Goal: Complete application form

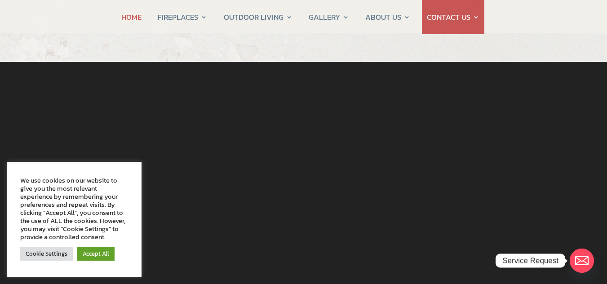
scroll to position [36, 0]
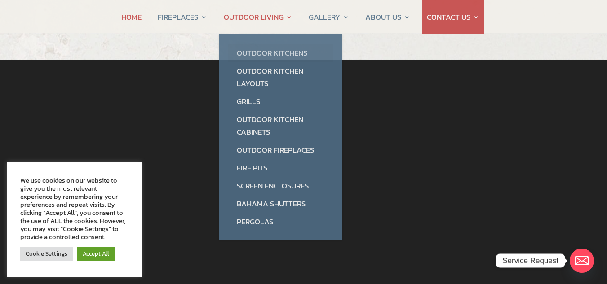
click at [268, 54] on link "Outdoor Kitchens" at bounding box center [281, 53] width 106 height 18
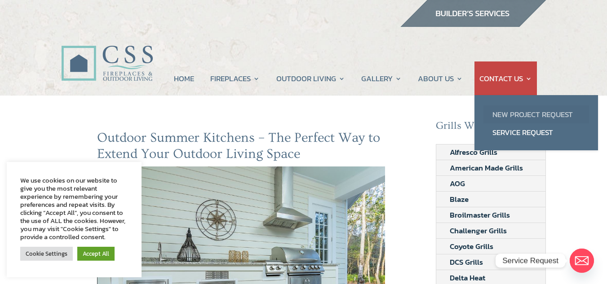
click at [510, 114] on link "New Project Request" at bounding box center [537, 115] width 106 height 18
click at [521, 112] on link "New Project Request" at bounding box center [537, 115] width 106 height 18
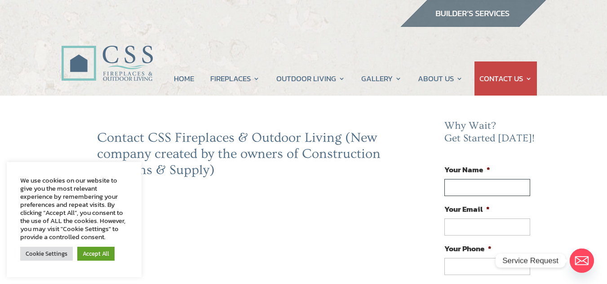
click at [488, 182] on input "Your Name *" at bounding box center [486, 187] width 85 height 17
type input "[PERSON_NAME]"
type input "[EMAIL_ADDRESS][DOMAIN_NAME]"
type input "[PHONE_NUMBER]"
click at [482, 189] on input "Your Name *" at bounding box center [486, 187] width 85 height 17
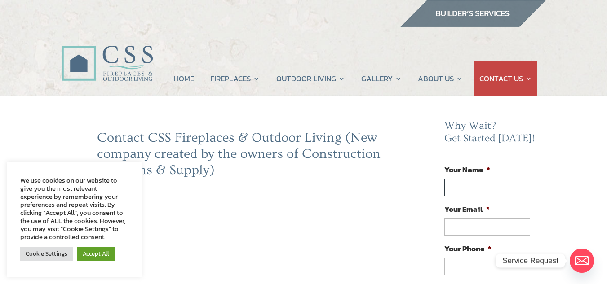
type input "[PERSON_NAME]"
type input "[EMAIL_ADDRESS][DOMAIN_NAME]"
type input "[PHONE_NUMBER]"
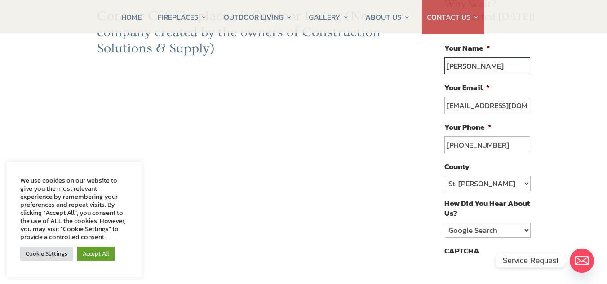
scroll to position [126, 0]
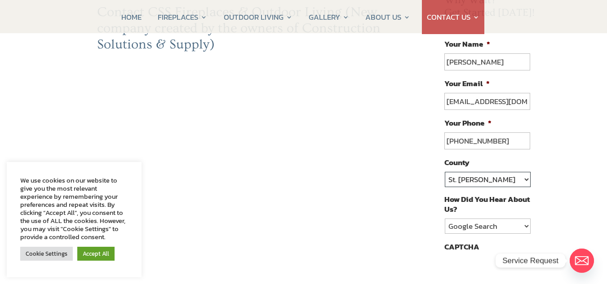
click at [528, 179] on select "St. Johns Clay Volusia Flagler Duval Nassau Other" at bounding box center [487, 179] width 85 height 15
select select "[PERSON_NAME]"
click at [445, 172] on select "St. Johns Clay Volusia Flagler Duval Nassau Other" at bounding box center [487, 179] width 85 height 15
click at [525, 226] on select "Google Search Google Ad Referral Magazine Ad Social Media Other" at bounding box center [487, 226] width 85 height 15
select select "Other"
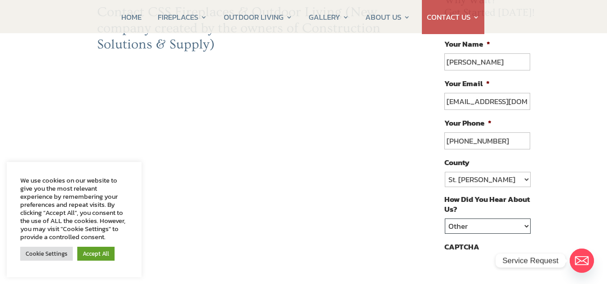
click at [445, 219] on select "Google Search Google Ad Referral Magazine Ad Social Media Other" at bounding box center [487, 226] width 85 height 15
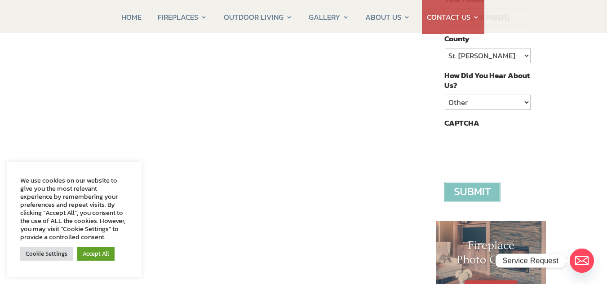
scroll to position [263, 0]
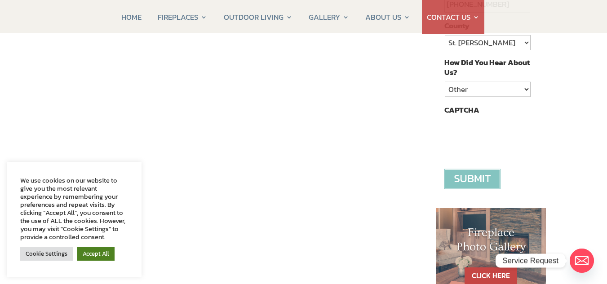
click at [95, 256] on link "Accept All" at bounding box center [95, 254] width 37 height 14
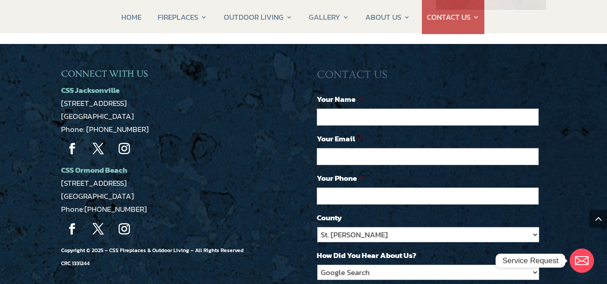
scroll to position [633, 0]
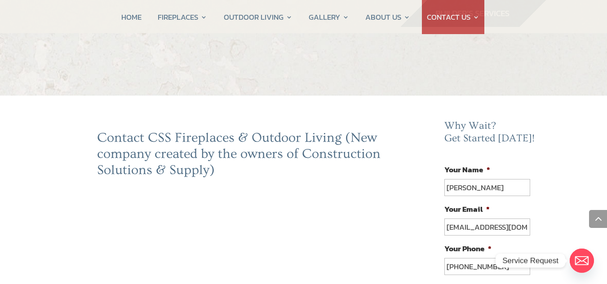
select select "[PERSON_NAME]"
select select "Other"
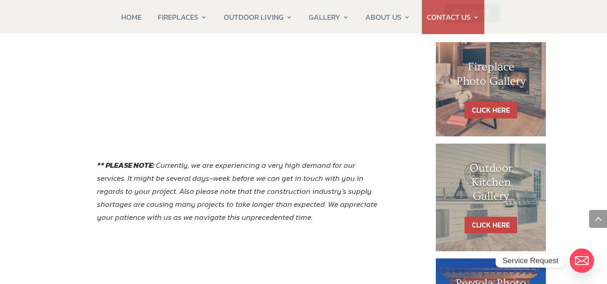
scroll to position [633, 0]
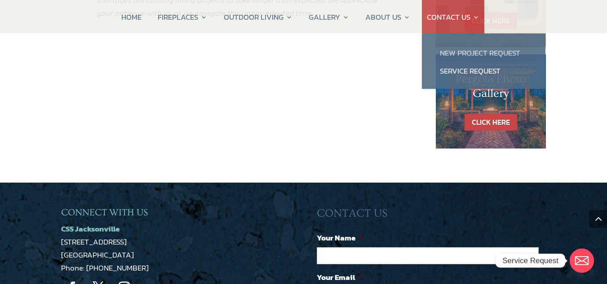
click at [466, 52] on link "New Project Request" at bounding box center [484, 53] width 106 height 18
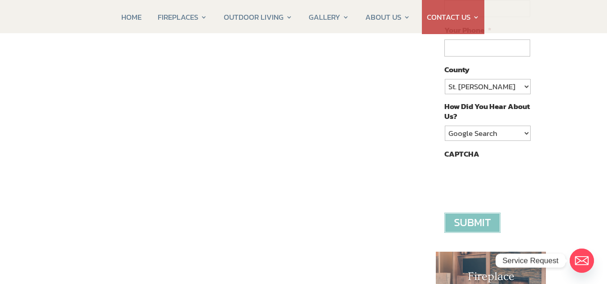
scroll to position [237, 0]
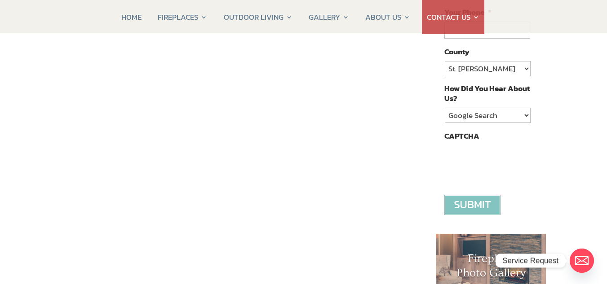
click at [403, 195] on div "Contact CSS Fireplaces & Outdoor Living (New company created by the owners of C…" at bounding box center [241, 171] width 360 height 557
click at [392, 193] on div "Contact CSS Fireplaces & Outdoor Living (New company created by the owners of C…" at bounding box center [241, 171] width 360 height 557
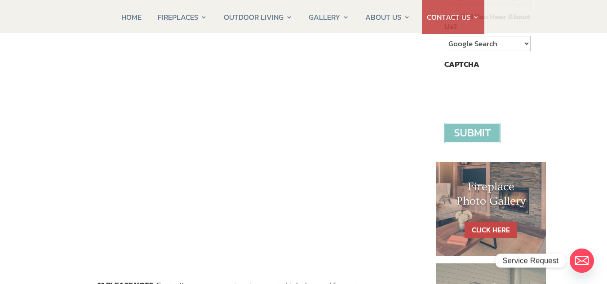
scroll to position [310, 0]
